Goal: Information Seeking & Learning: Check status

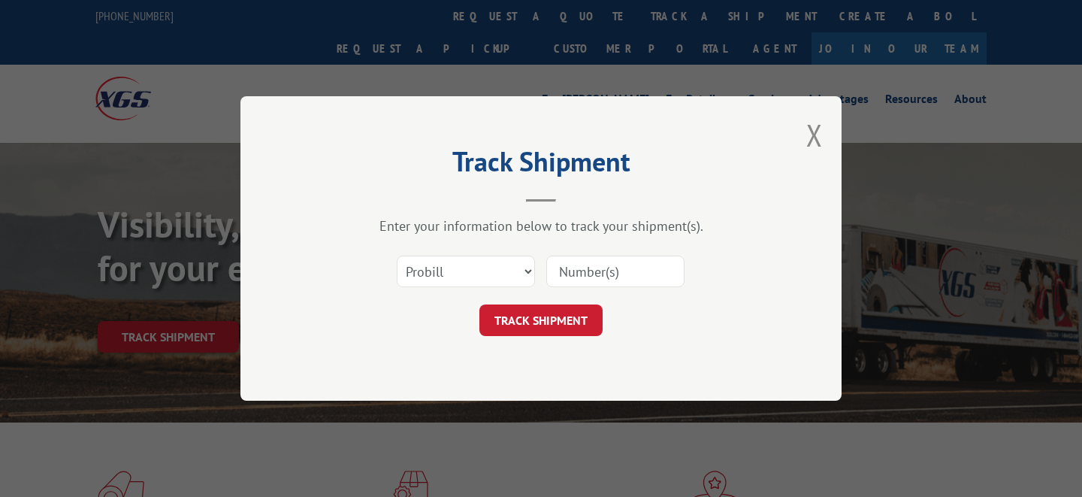
click at [416, 275] on select "Select category... Probill BOL PO" at bounding box center [466, 271] width 138 height 32
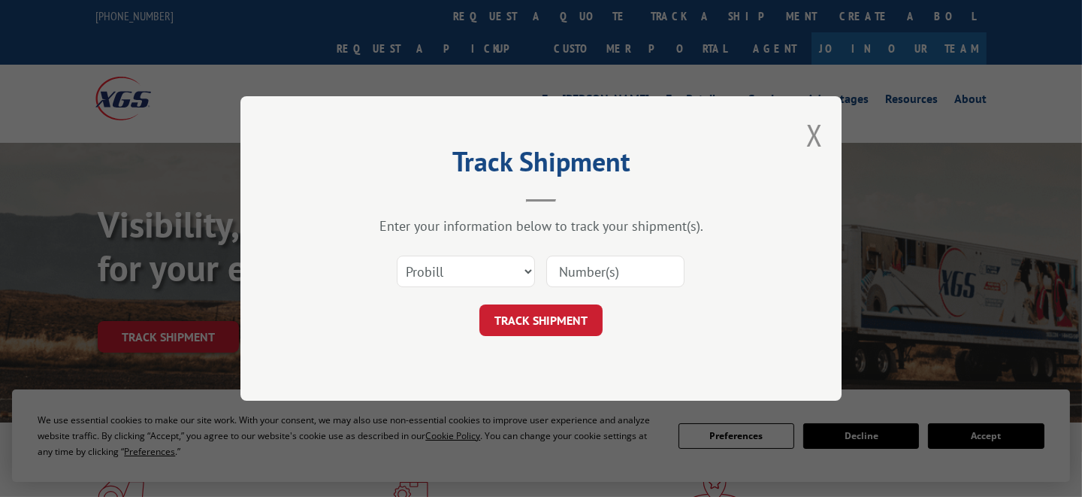
select select "po"
click at [397, 255] on select "Select category... Probill BOL PO" at bounding box center [466, 271] width 138 height 32
click at [584, 268] on input at bounding box center [615, 271] width 138 height 32
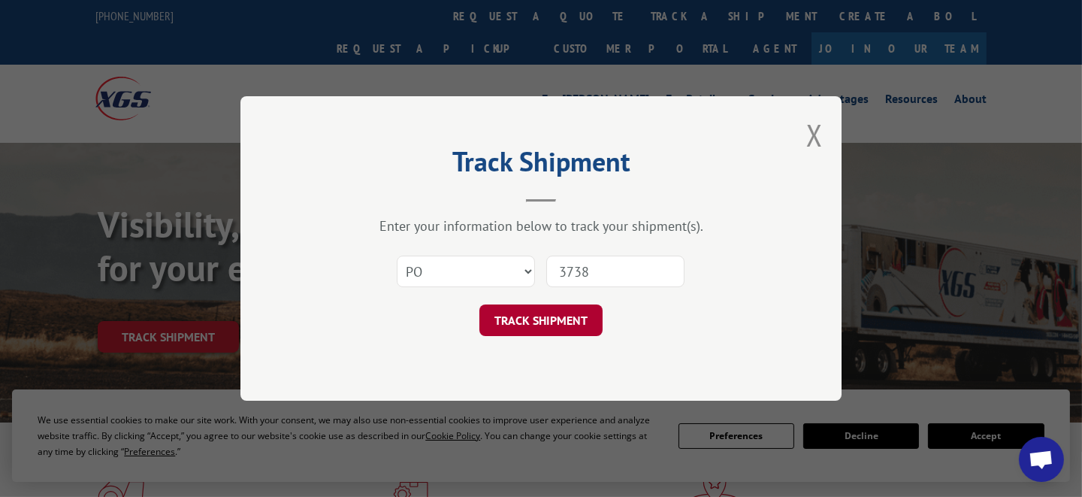
type input "3738"
click at [533, 313] on button "TRACK SHIPMENT" at bounding box center [540, 320] width 123 height 32
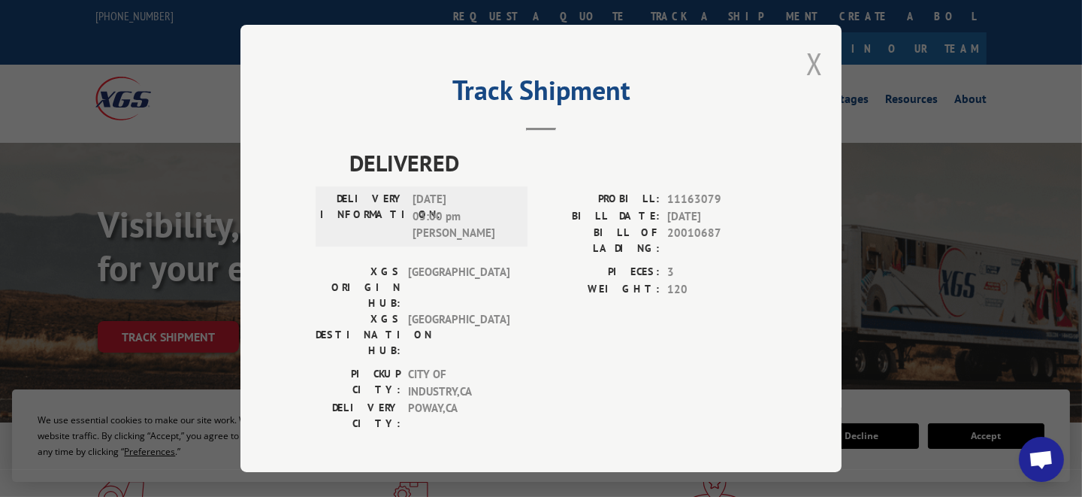
click at [810, 65] on button "Close modal" at bounding box center [814, 64] width 17 height 40
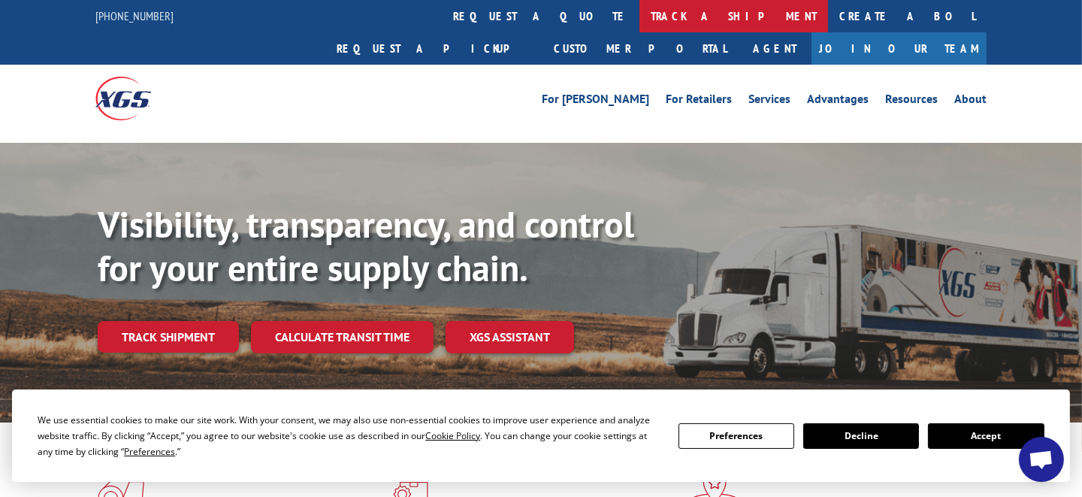
click at [639, 17] on link "track a shipment" at bounding box center [733, 16] width 189 height 32
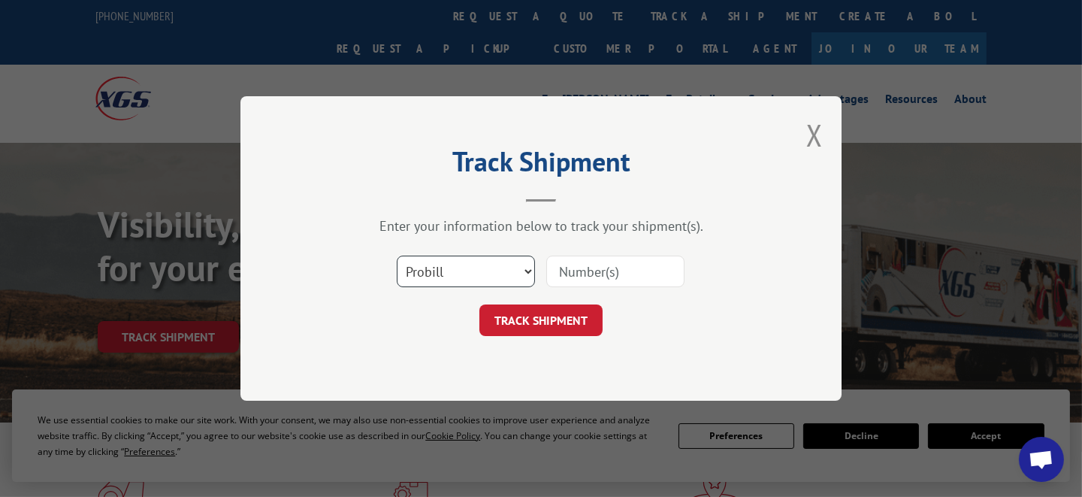
click at [494, 273] on select "Select category... Probill BOL PO" at bounding box center [466, 271] width 138 height 32
click at [397, 255] on select "Select category... Probill BOL PO" at bounding box center [466, 271] width 138 height 32
click at [461, 268] on select "Select category... Probill BOL PO" at bounding box center [466, 271] width 138 height 32
select select "po"
click at [397, 255] on select "Select category... Probill BOL PO" at bounding box center [466, 271] width 138 height 32
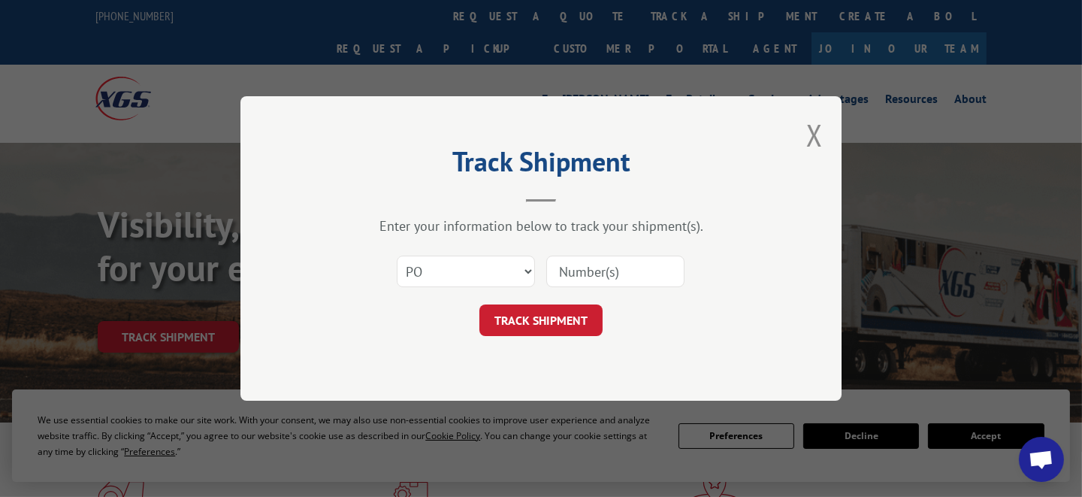
click at [608, 264] on input at bounding box center [615, 271] width 138 height 32
type input "3738"
click button "TRACK SHIPMENT" at bounding box center [540, 320] width 123 height 32
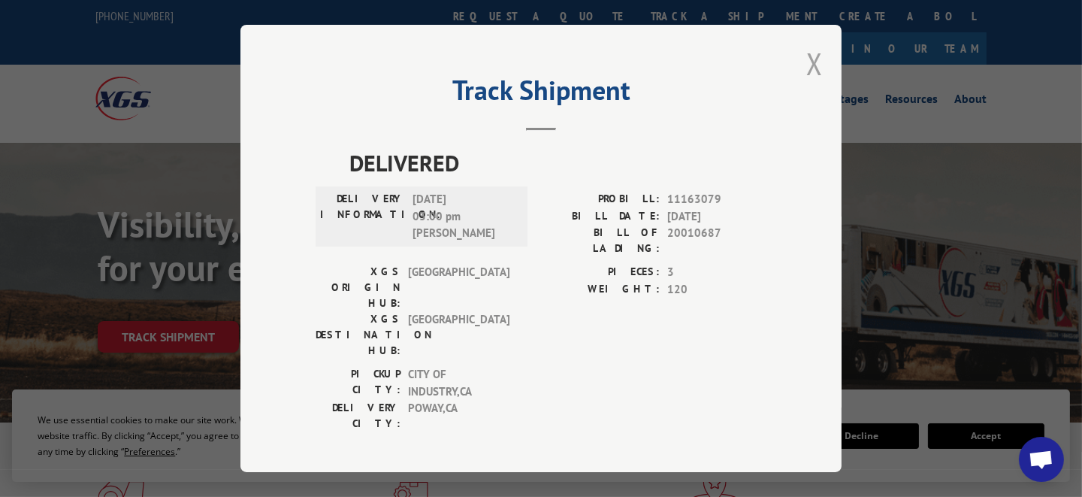
click at [808, 63] on button "Close modal" at bounding box center [814, 64] width 17 height 40
